Goal: Task Accomplishment & Management: Manage account settings

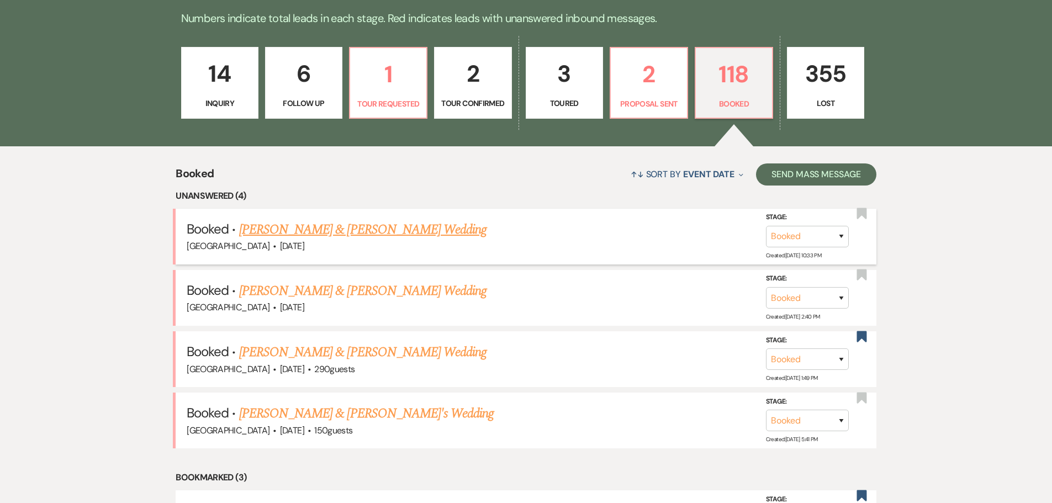
scroll to position [306, 0]
click at [348, 356] on link "Andrew Law & Nicole Gerdes's Wedding" at bounding box center [363, 352] width 248 height 20
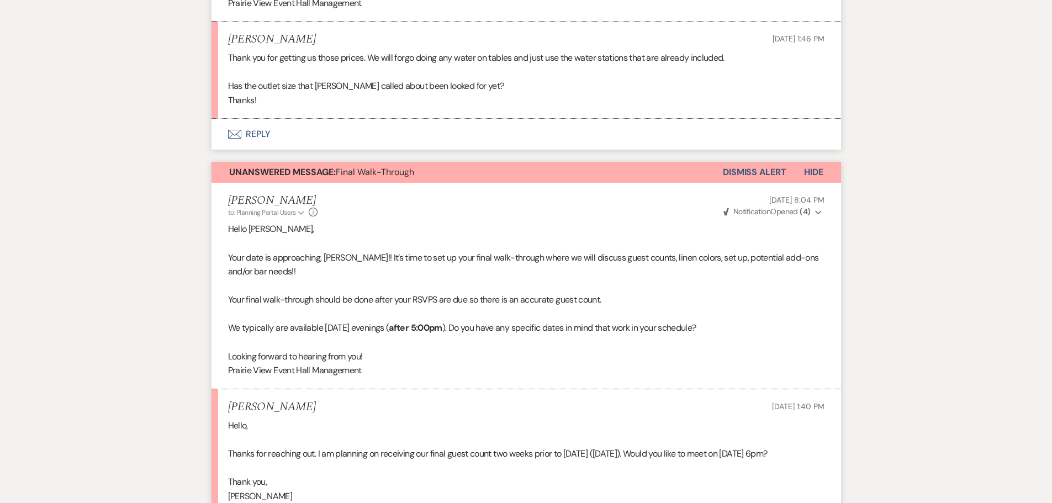
scroll to position [2427, 0]
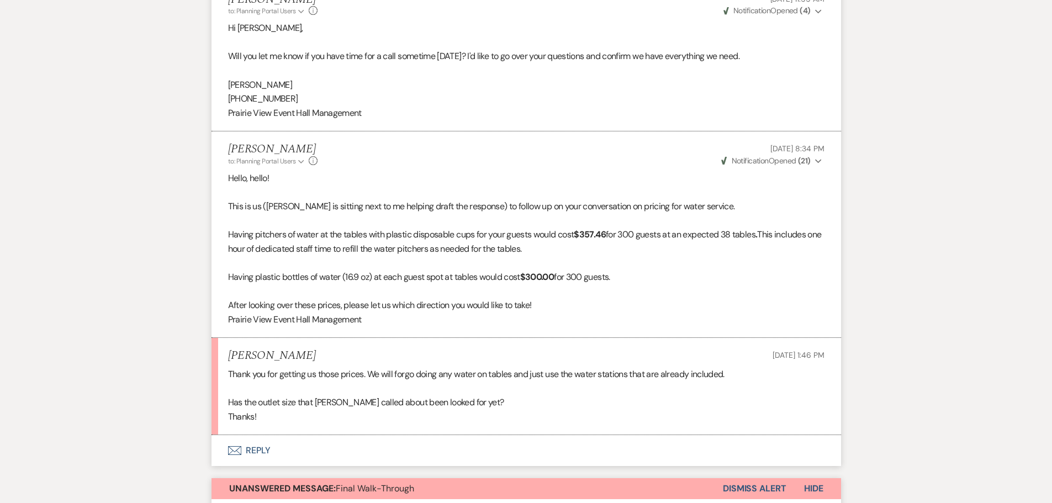
click at [262, 454] on button "Envelope Reply" at bounding box center [527, 450] width 630 height 31
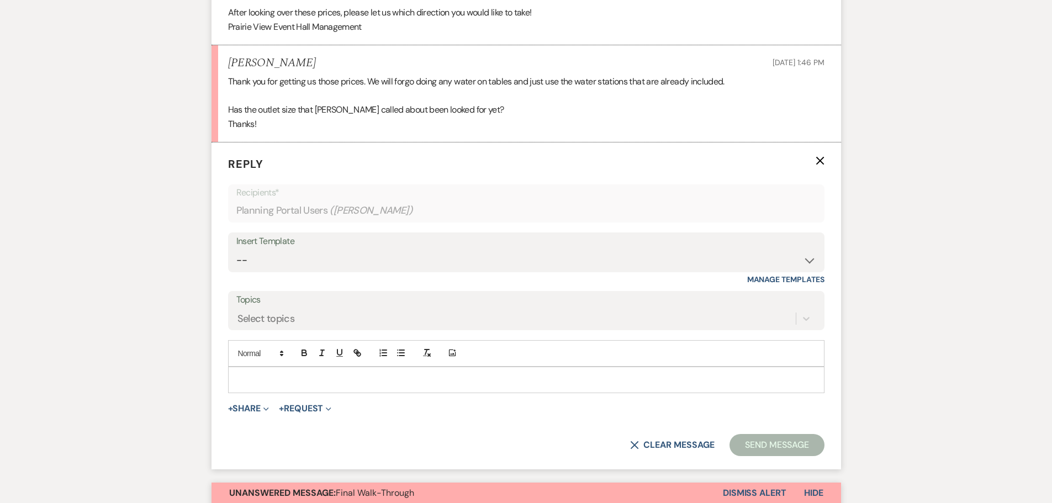
scroll to position [2449, 0]
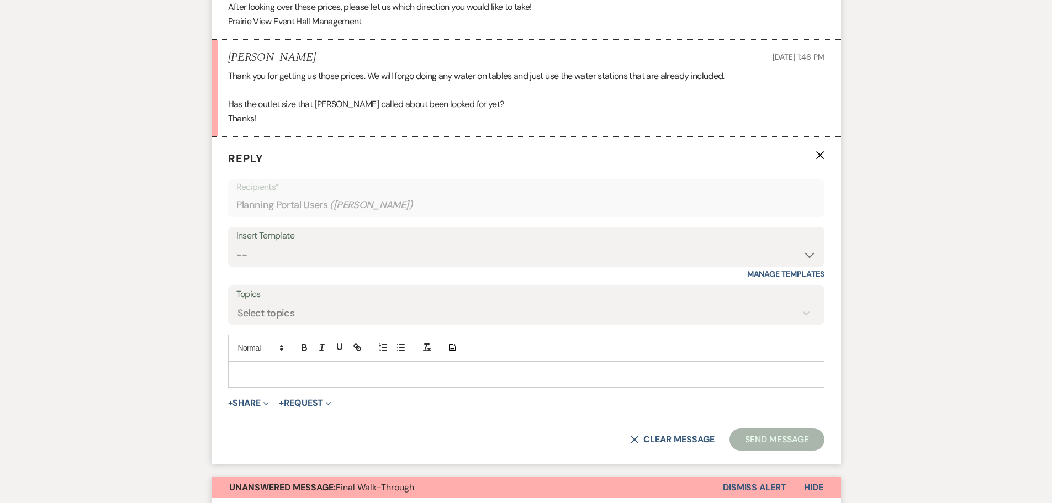
click at [306, 374] on p at bounding box center [526, 375] width 579 height 12
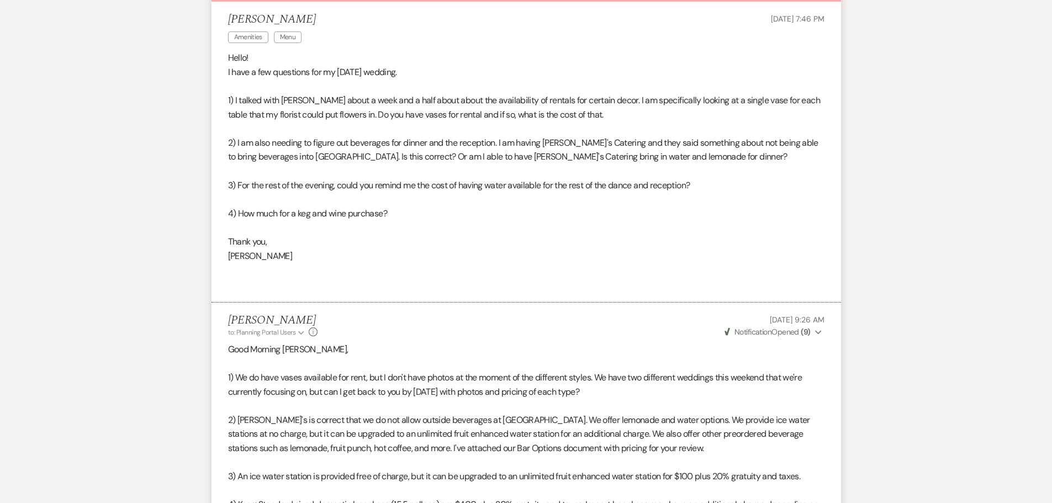
scroll to position [0, 0]
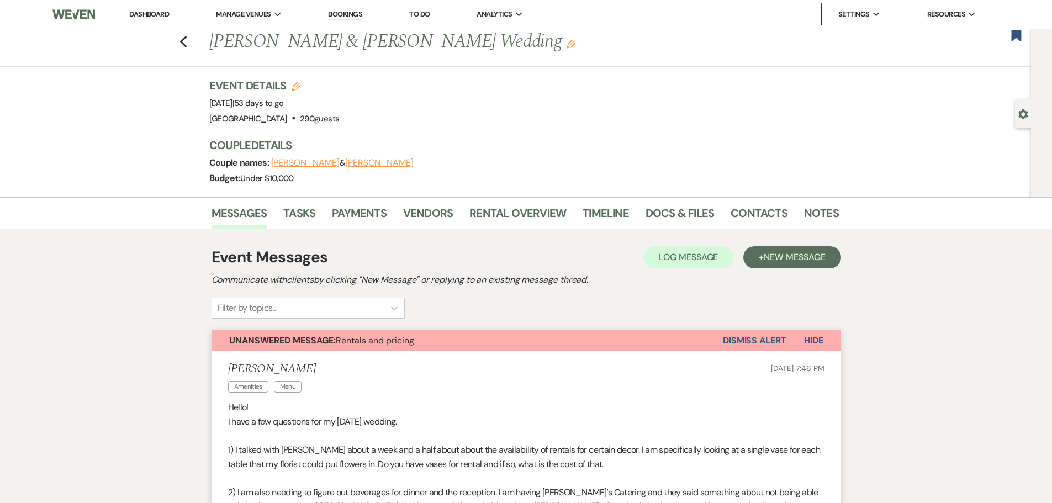
click at [150, 20] on li "Dashboard" at bounding box center [149, 14] width 51 height 22
click at [151, 16] on link "Dashboard" at bounding box center [149, 13] width 40 height 9
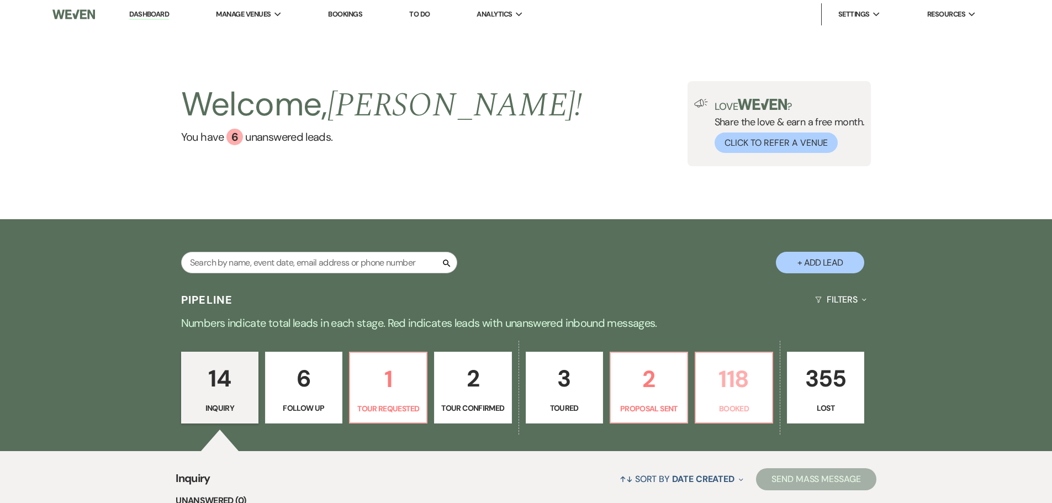
click at [743, 402] on link "118 Booked" at bounding box center [734, 388] width 78 height 72
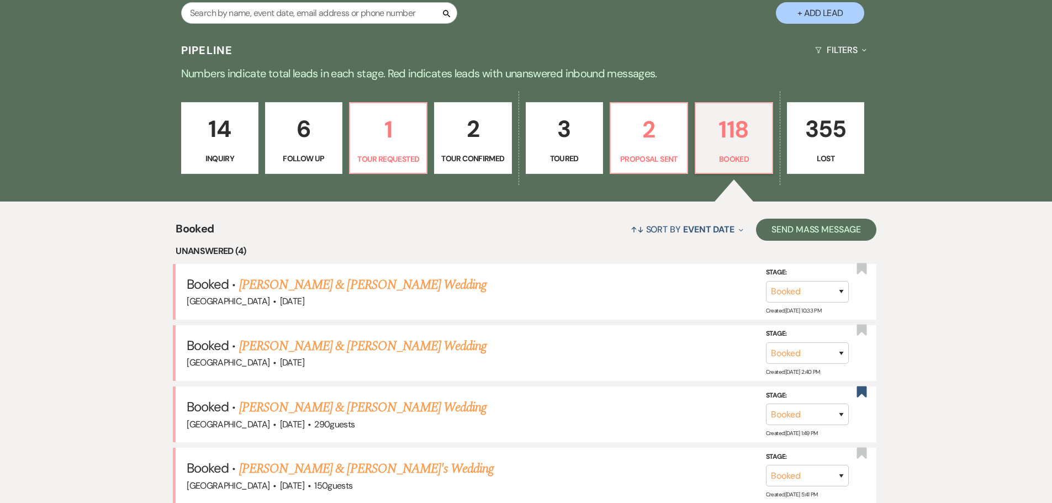
scroll to position [387, 0]
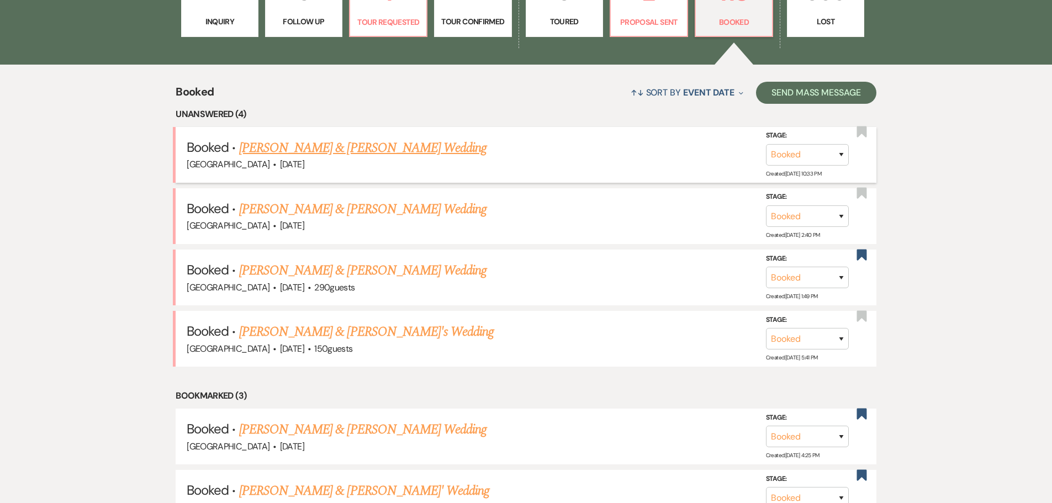
click at [364, 153] on link "[PERSON_NAME] & [PERSON_NAME] Wedding" at bounding box center [363, 148] width 248 height 20
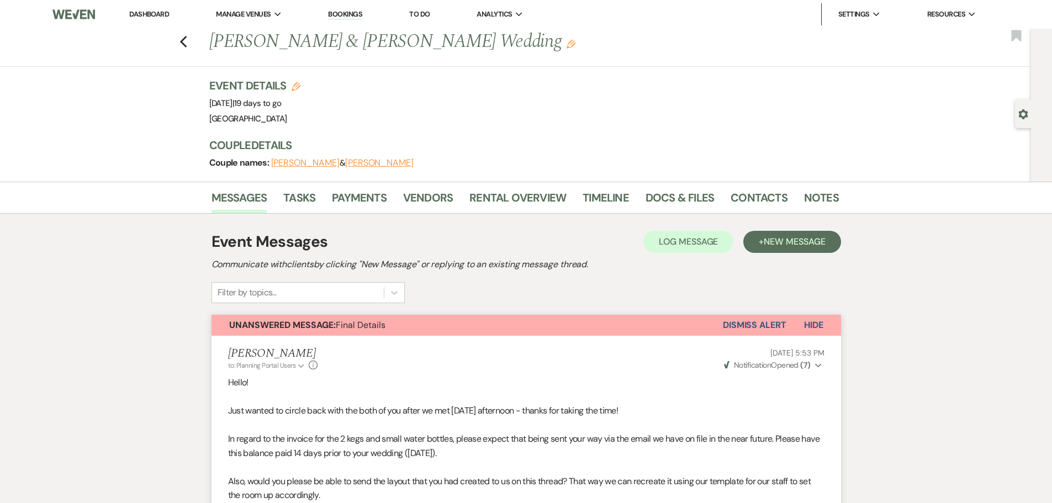
click at [168, 14] on link "Dashboard" at bounding box center [149, 13] width 40 height 9
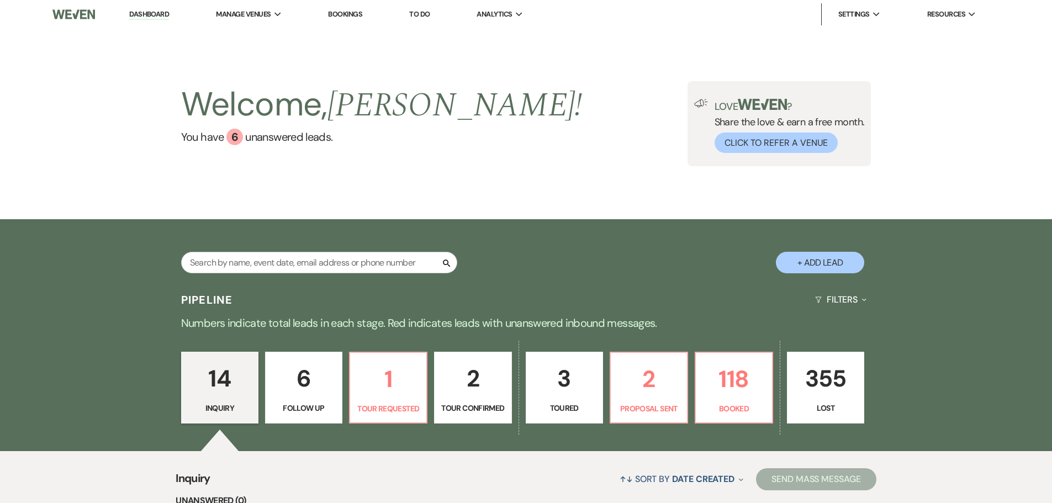
click at [223, 401] on link "14 Inquiry" at bounding box center [219, 388] width 77 height 72
click at [296, 387] on p "6" at bounding box center [303, 378] width 63 height 37
select select "9"
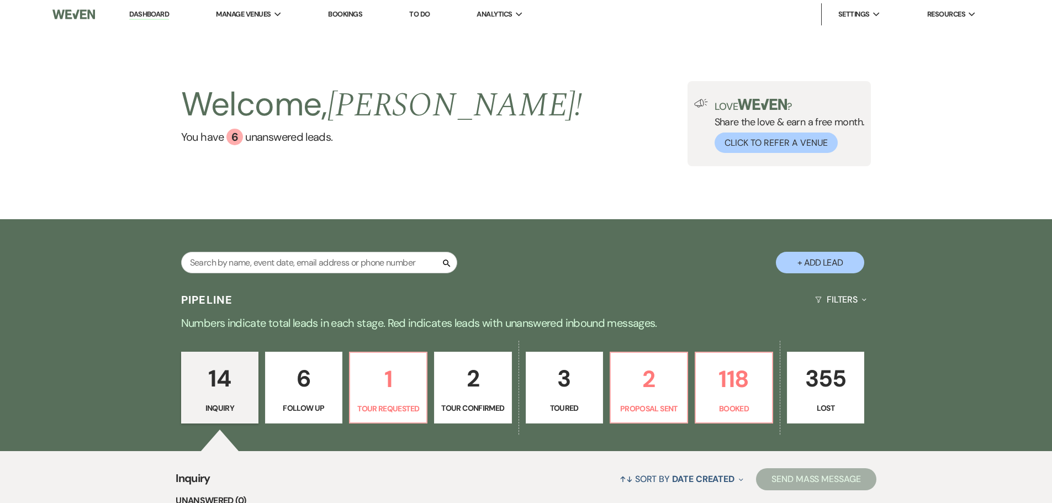
select select "9"
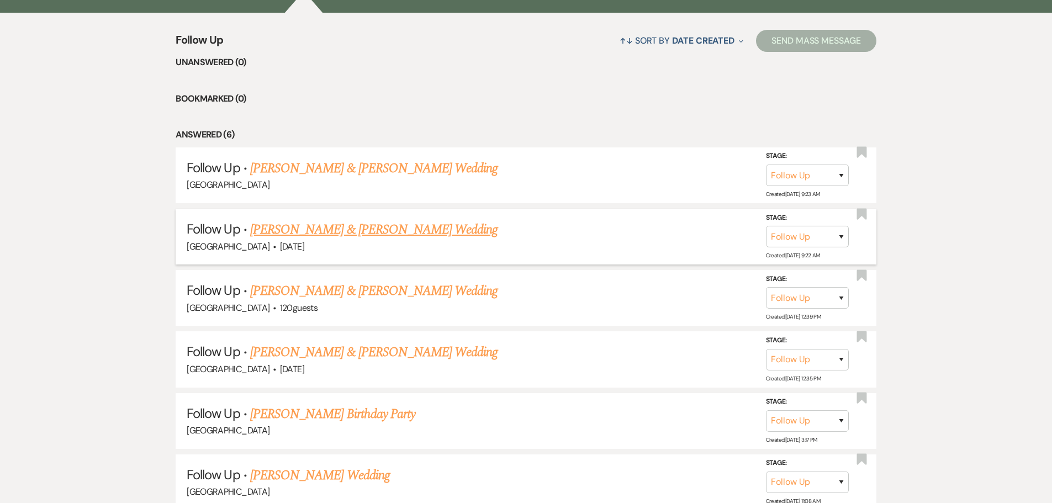
scroll to position [442, 0]
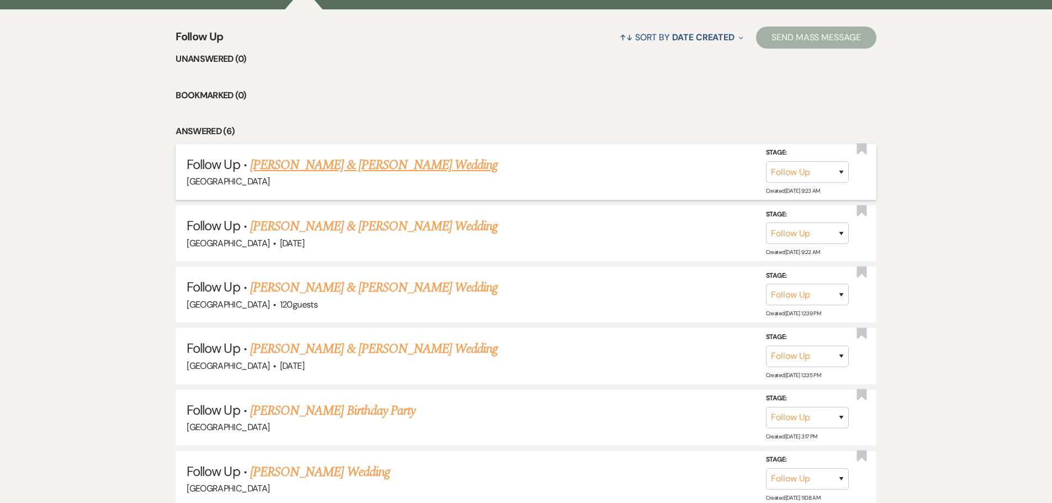
click at [377, 167] on link "Chase Hoffman & Shelbi Petrik's Wedding" at bounding box center [374, 165] width 248 height 20
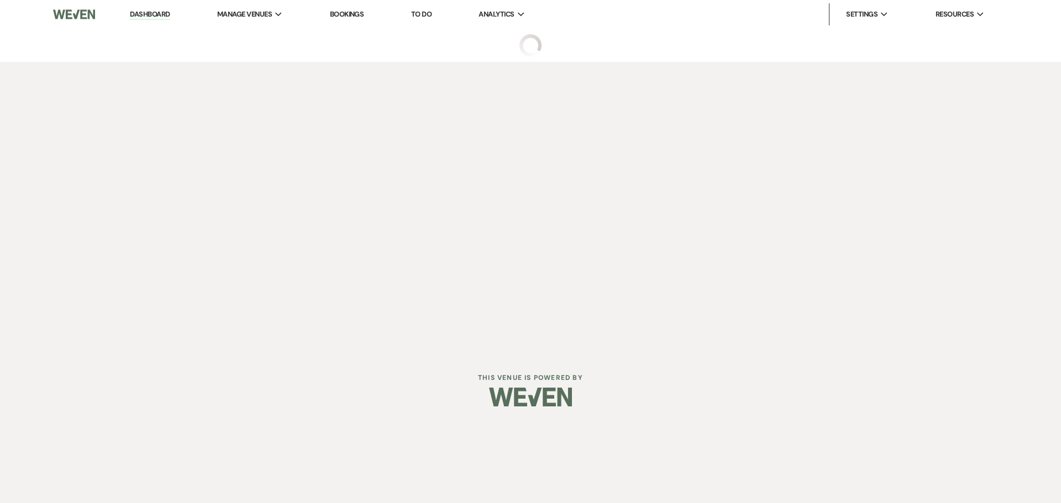
select select "9"
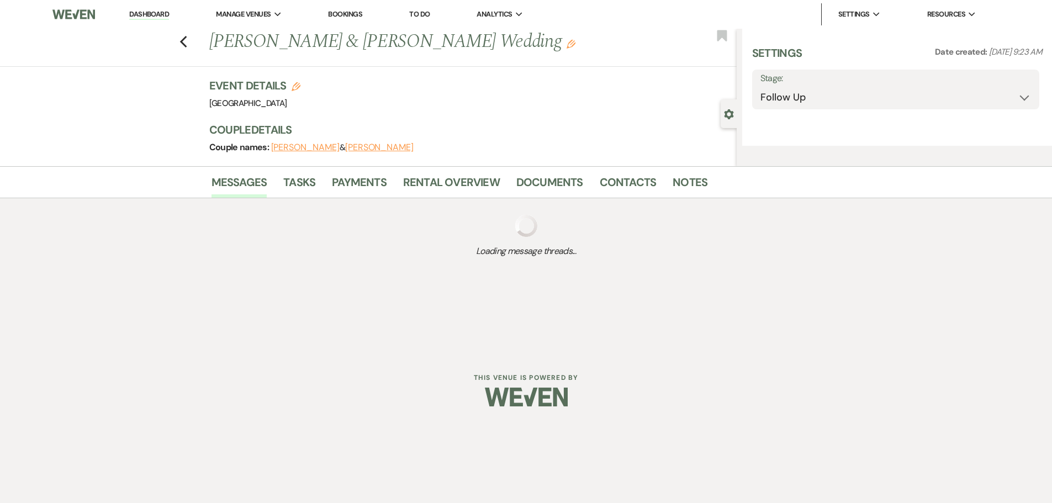
select select "14"
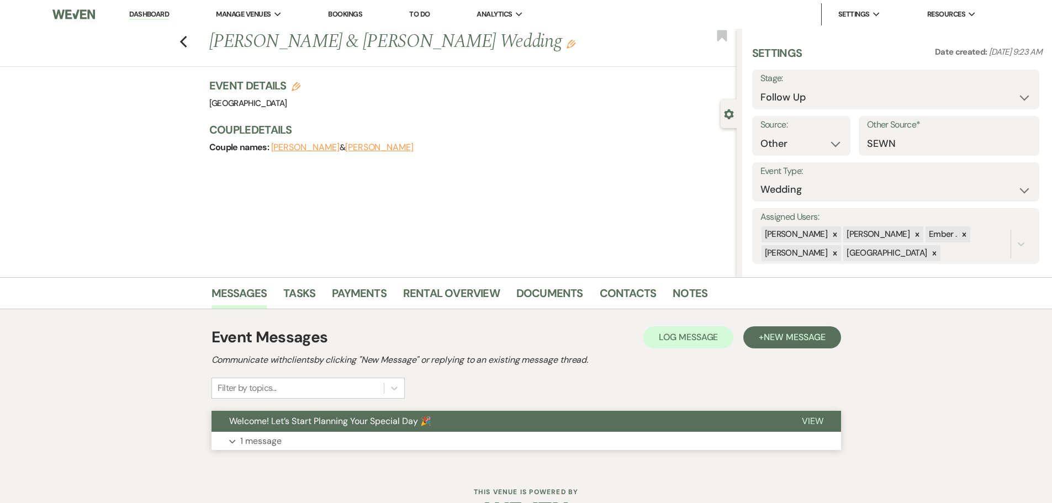
click at [794, 441] on button "Expand 1 message" at bounding box center [527, 441] width 630 height 19
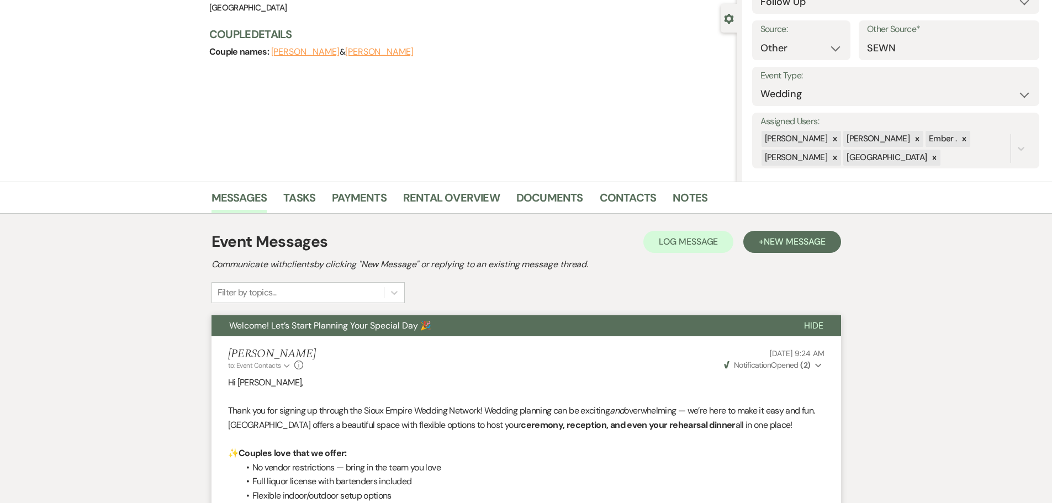
scroll to position [82, 0]
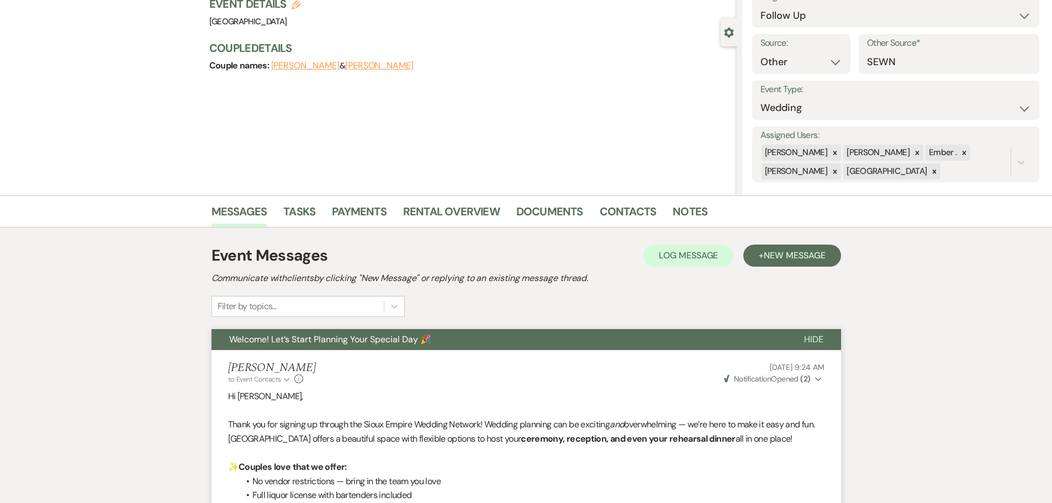
scroll to position [442, 0]
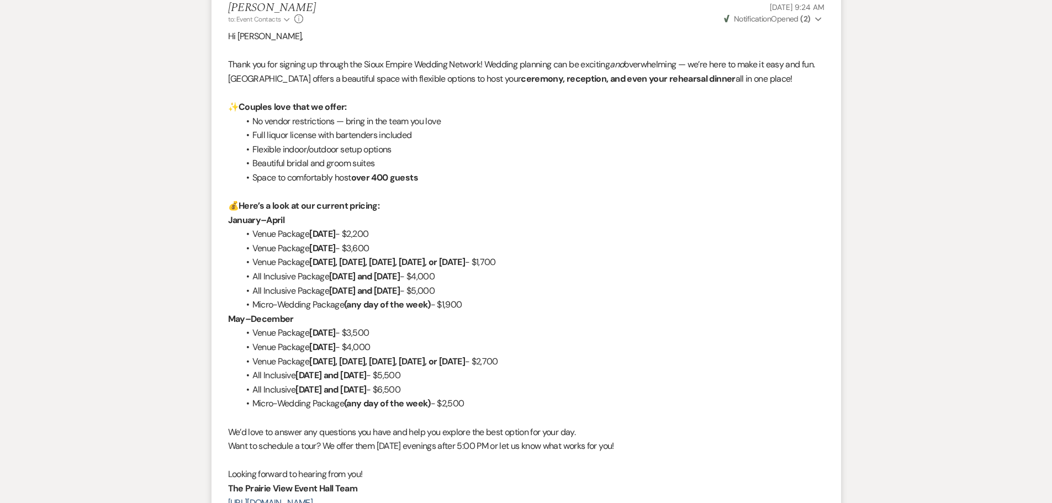
select select "9"
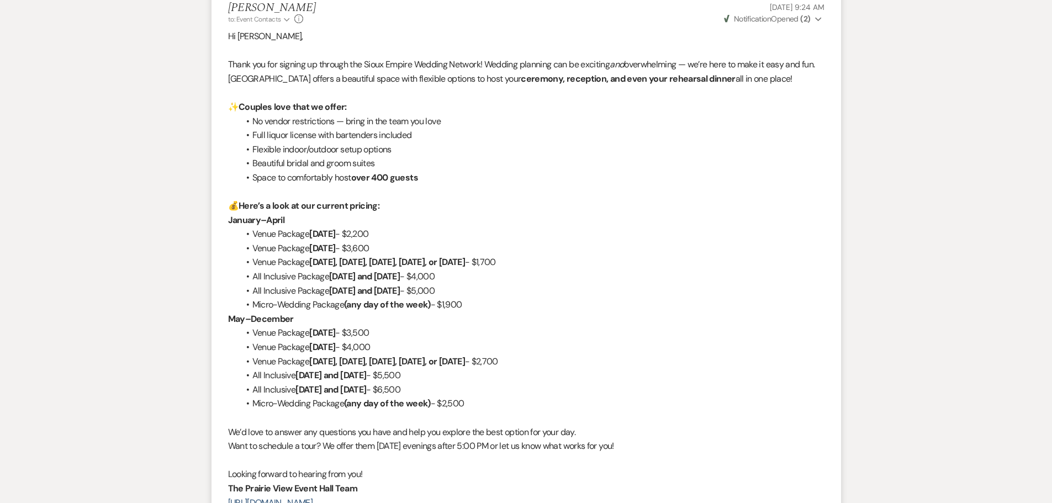
select select "9"
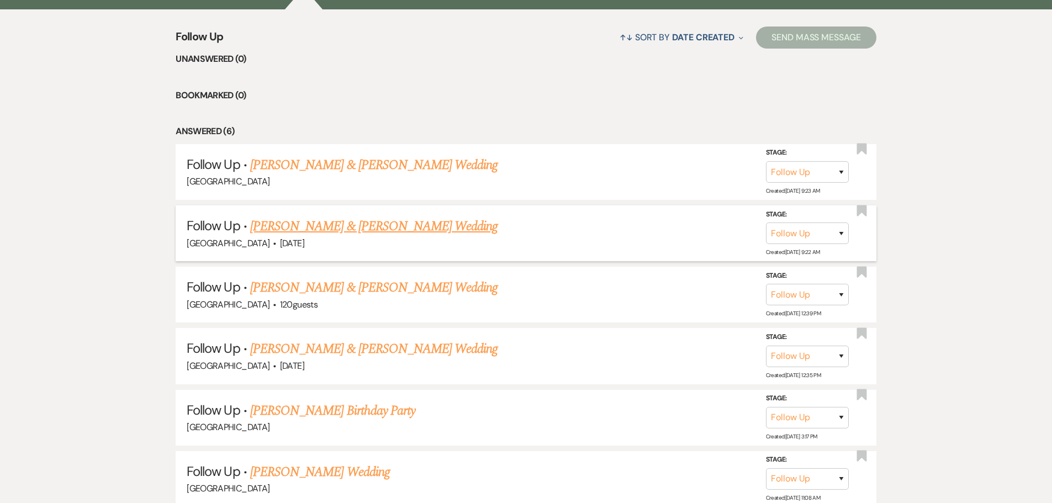
click at [396, 225] on link "Mason Gravett & Olivia Chumley's Wedding" at bounding box center [374, 227] width 248 height 20
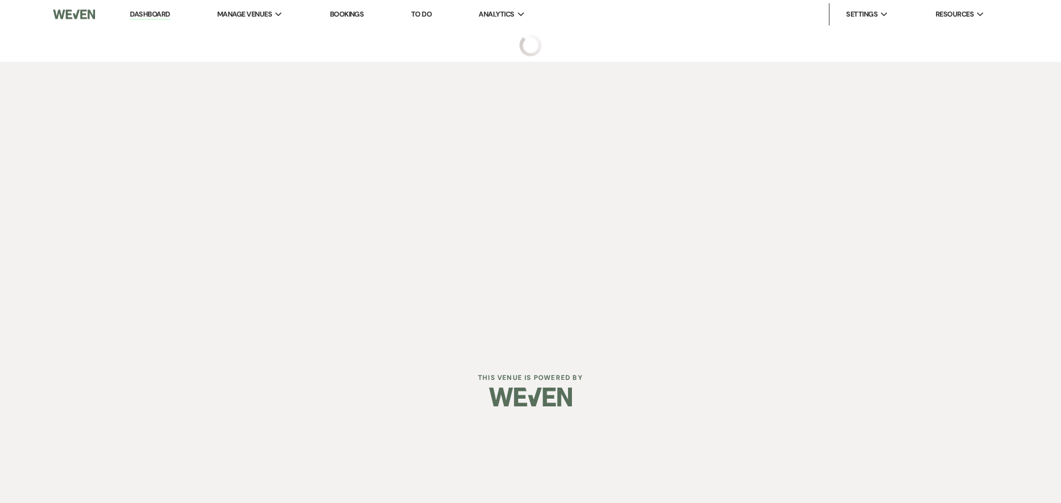
select select "9"
select select "14"
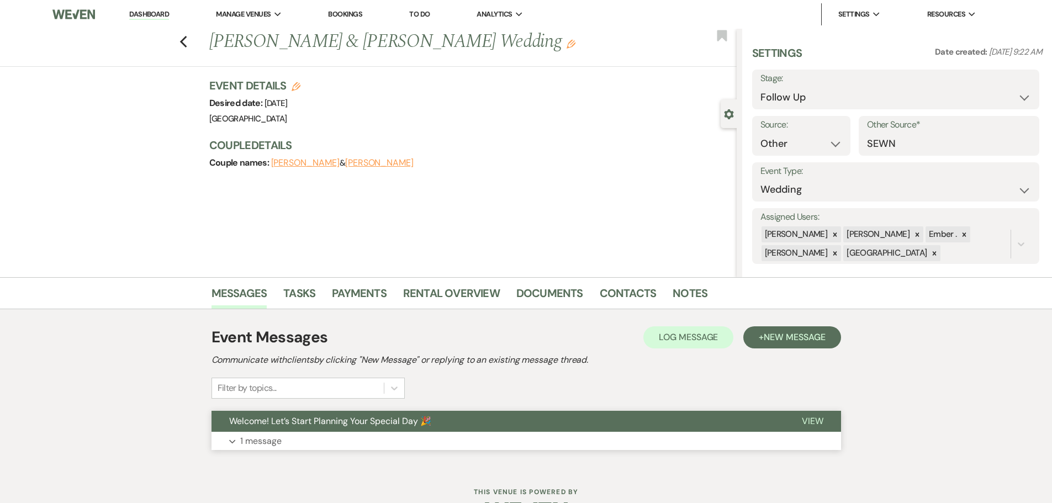
click at [607, 444] on button "Expand 1 message" at bounding box center [527, 441] width 630 height 19
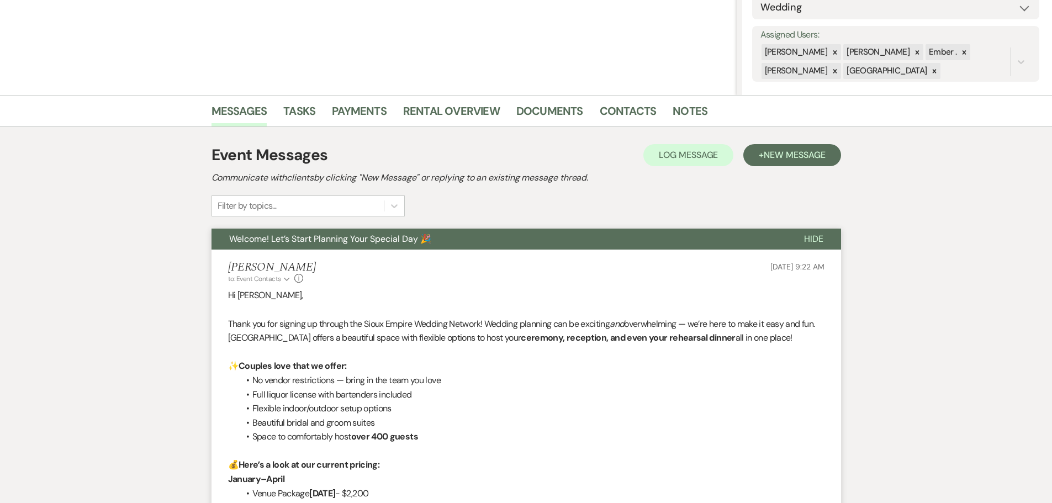
scroll to position [221, 0]
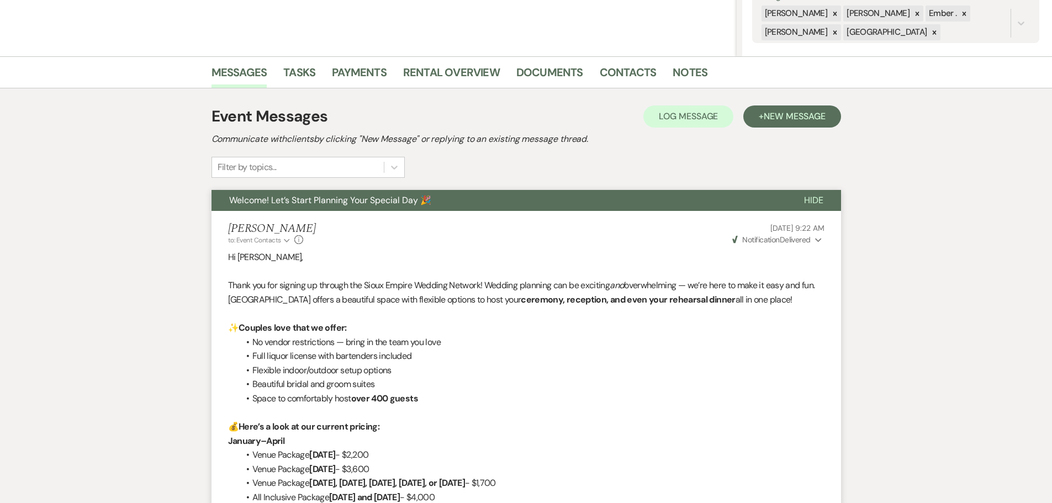
select select "9"
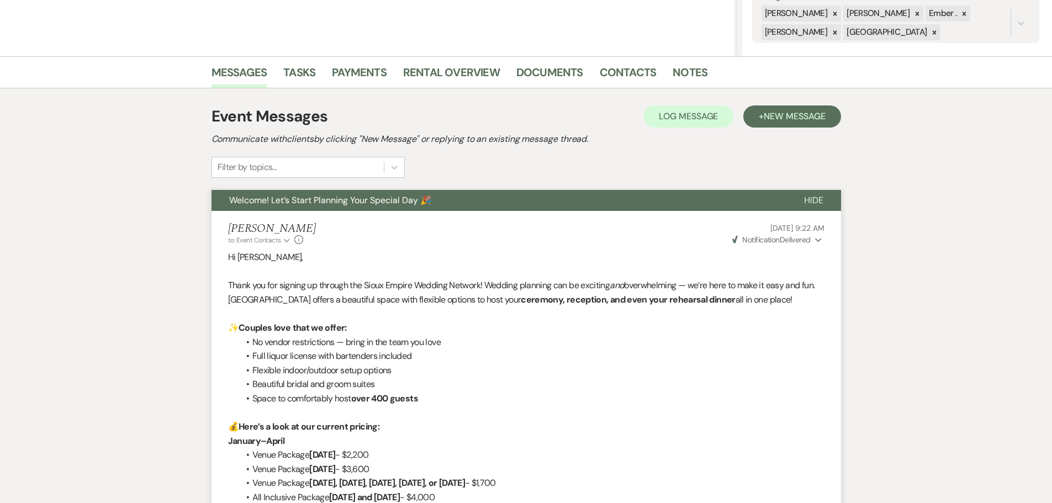
select select "9"
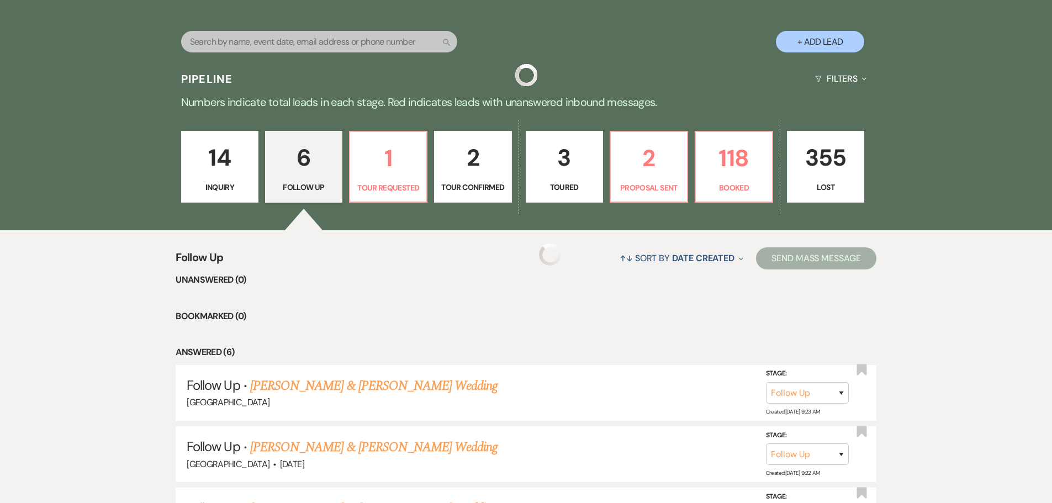
scroll to position [442, 0]
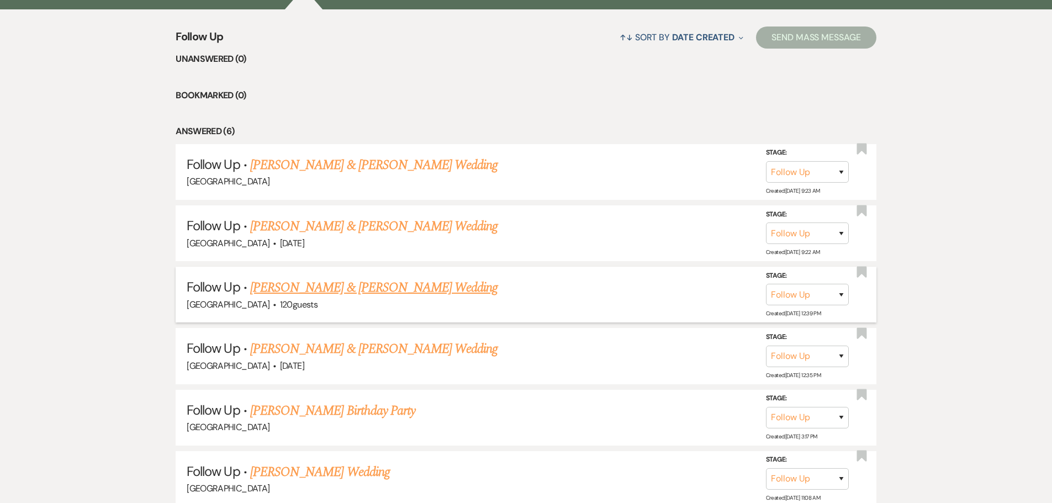
click at [383, 286] on link "Corey Pinkley & Alyssa Miller's Wedding" at bounding box center [374, 288] width 248 height 20
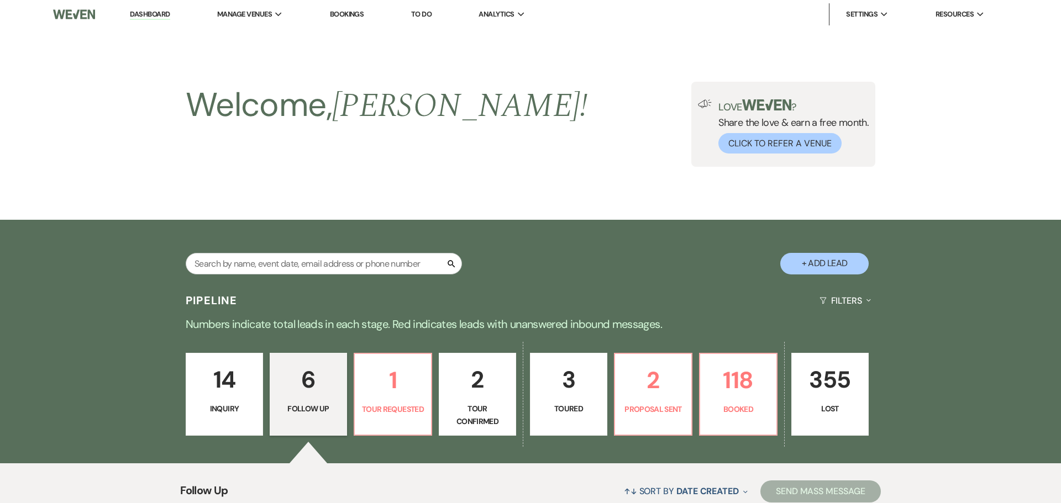
select select "9"
select select "14"
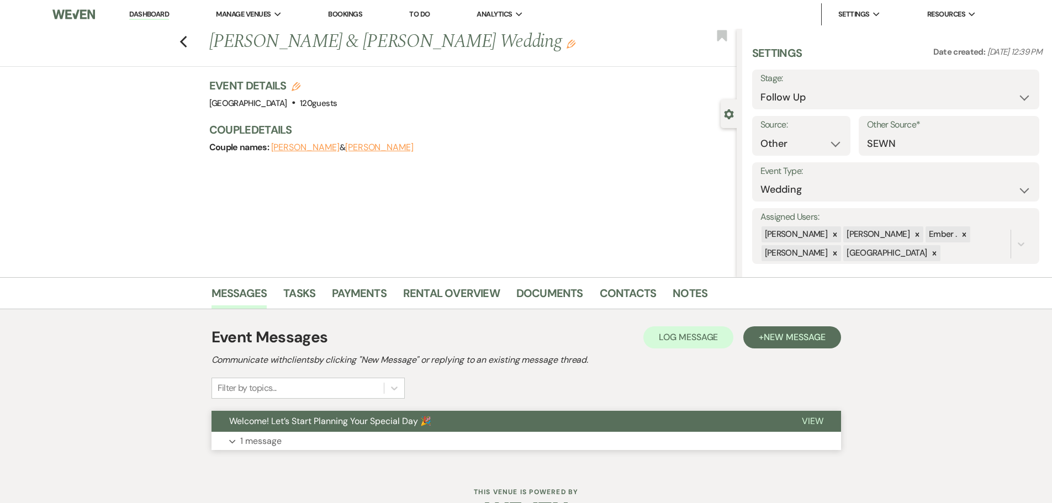
click at [520, 443] on button "Expand 1 message" at bounding box center [527, 441] width 630 height 19
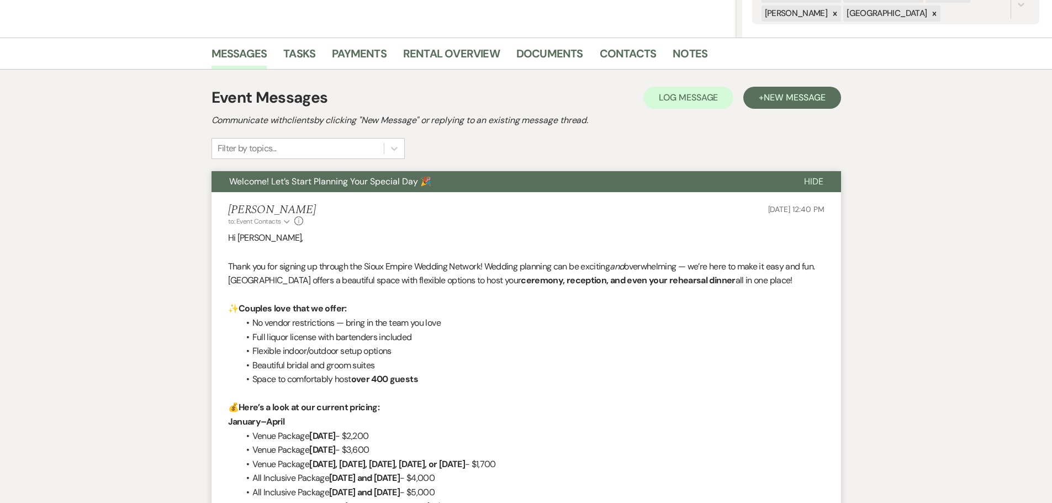
scroll to position [276, 0]
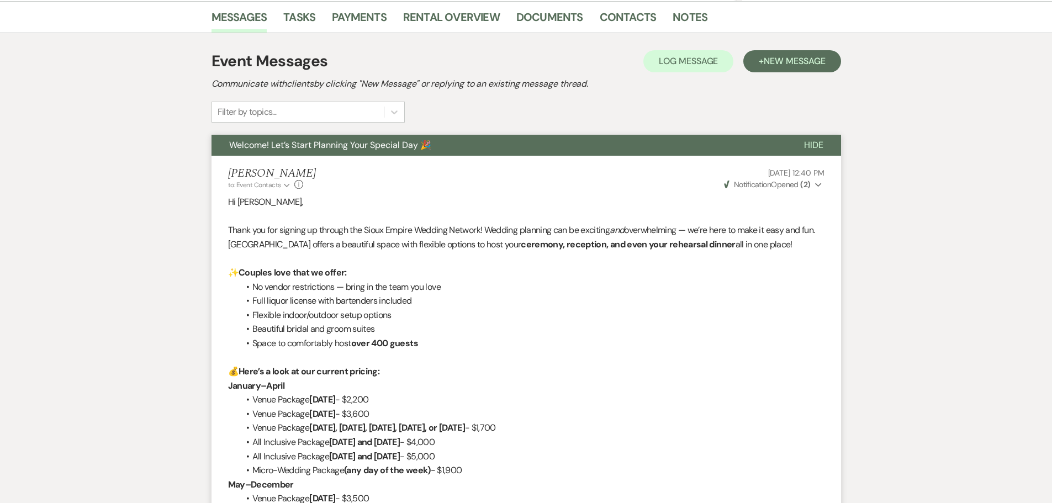
scroll to position [442, 0]
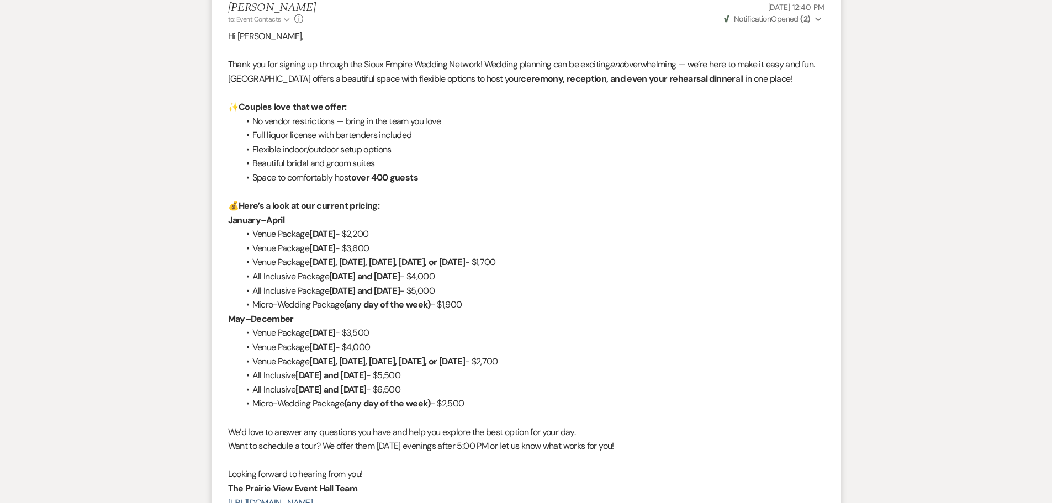
select select "9"
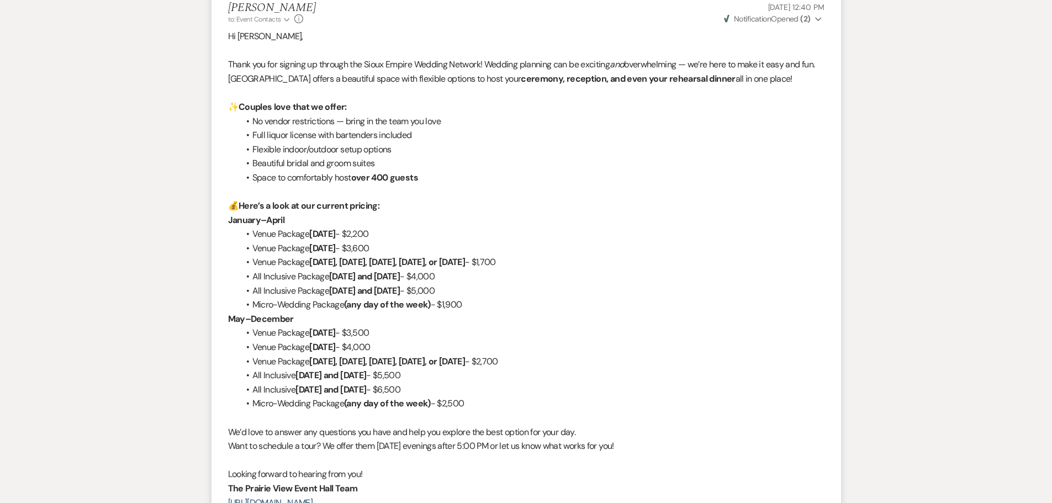
select select "9"
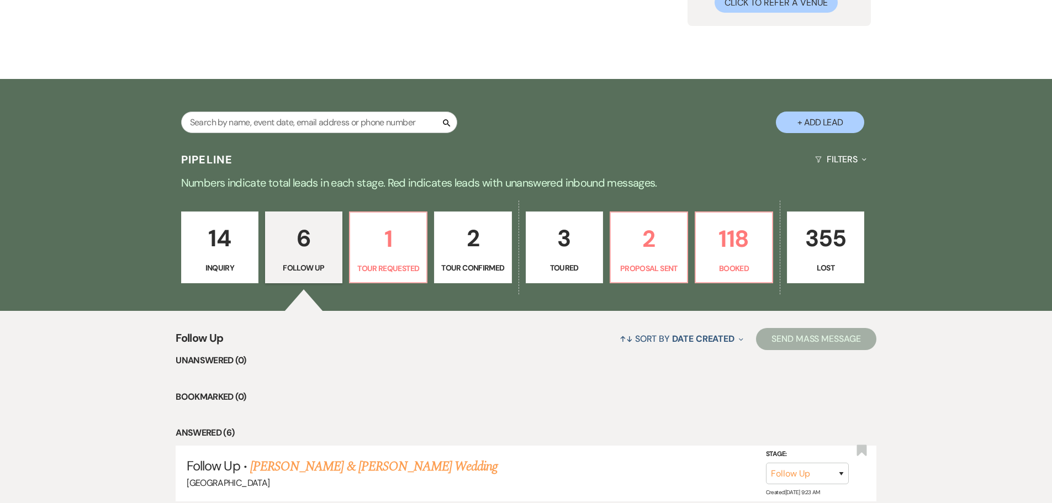
scroll to position [0, 0]
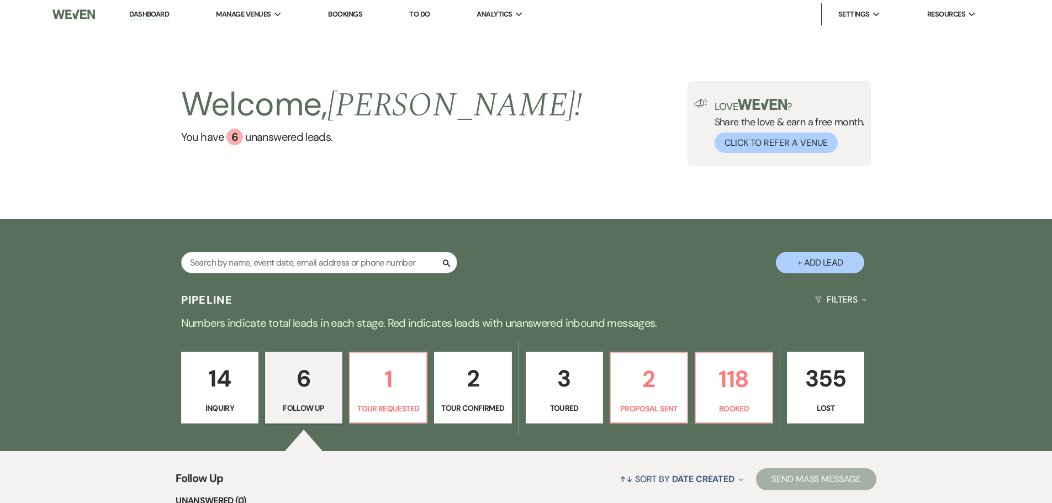
click at [155, 17] on link "Dashboard" at bounding box center [149, 14] width 40 height 10
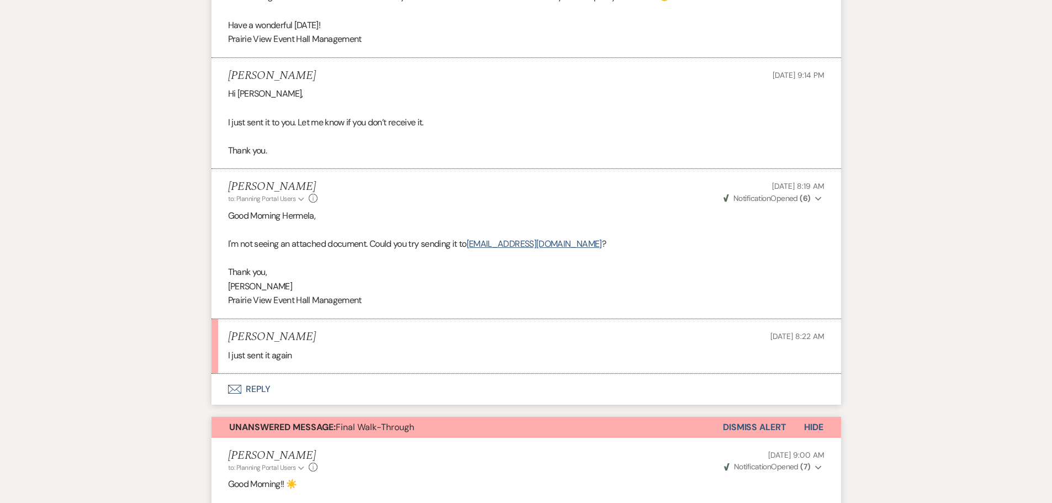
scroll to position [884, 0]
